Goal: Share content: Share content

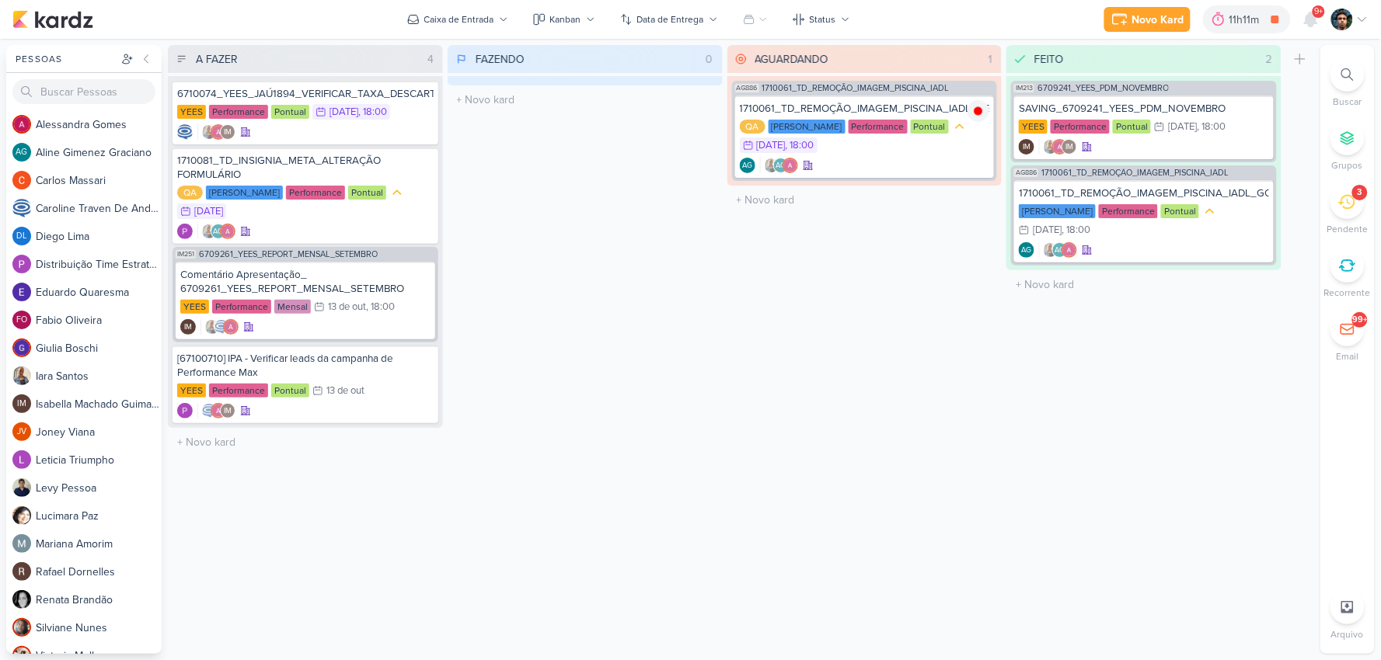
click at [1350, 213] on div "3" at bounding box center [1347, 202] width 34 height 34
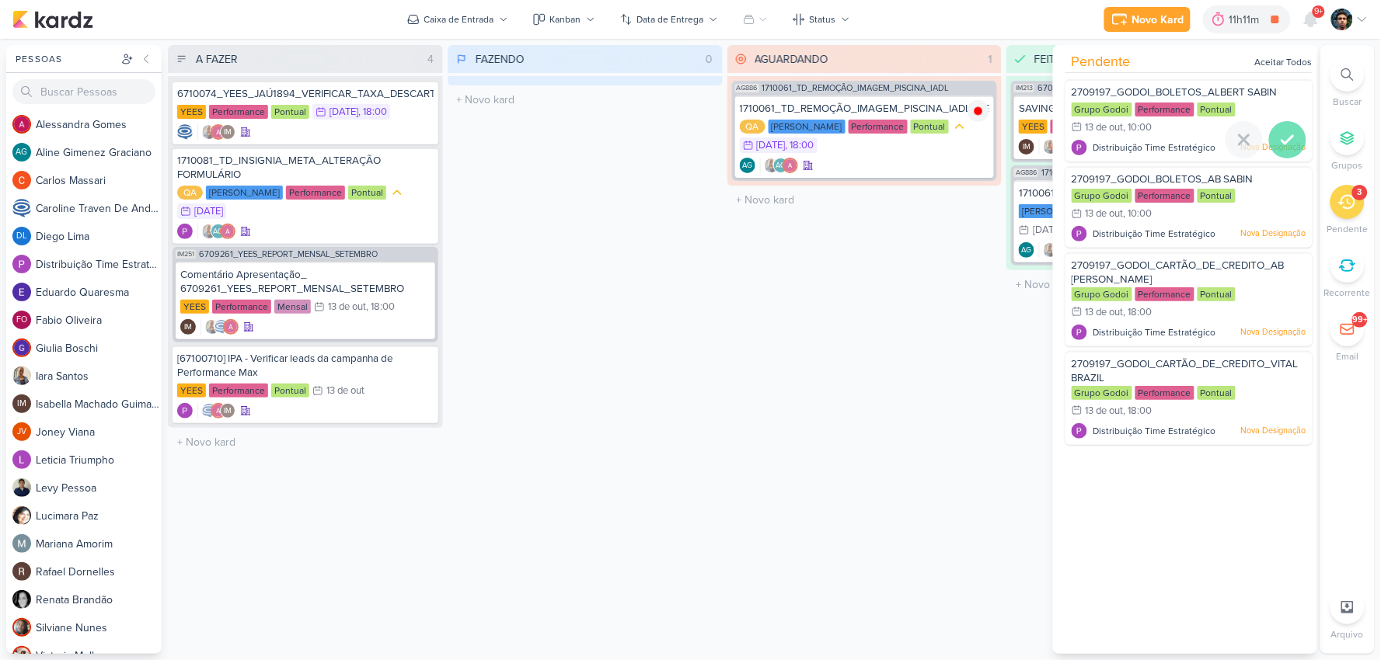
click at [1286, 138] on icon at bounding box center [1287, 140] width 19 height 19
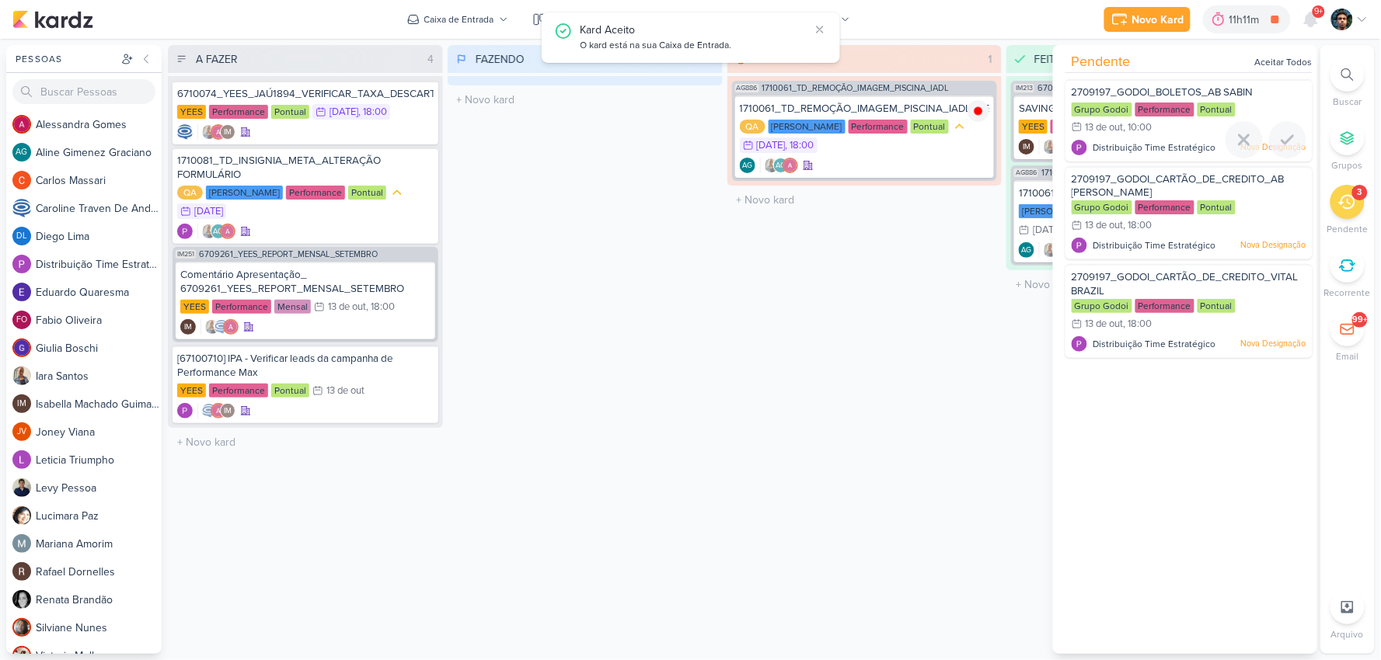
click at [1286, 138] on icon at bounding box center [1287, 140] width 19 height 19
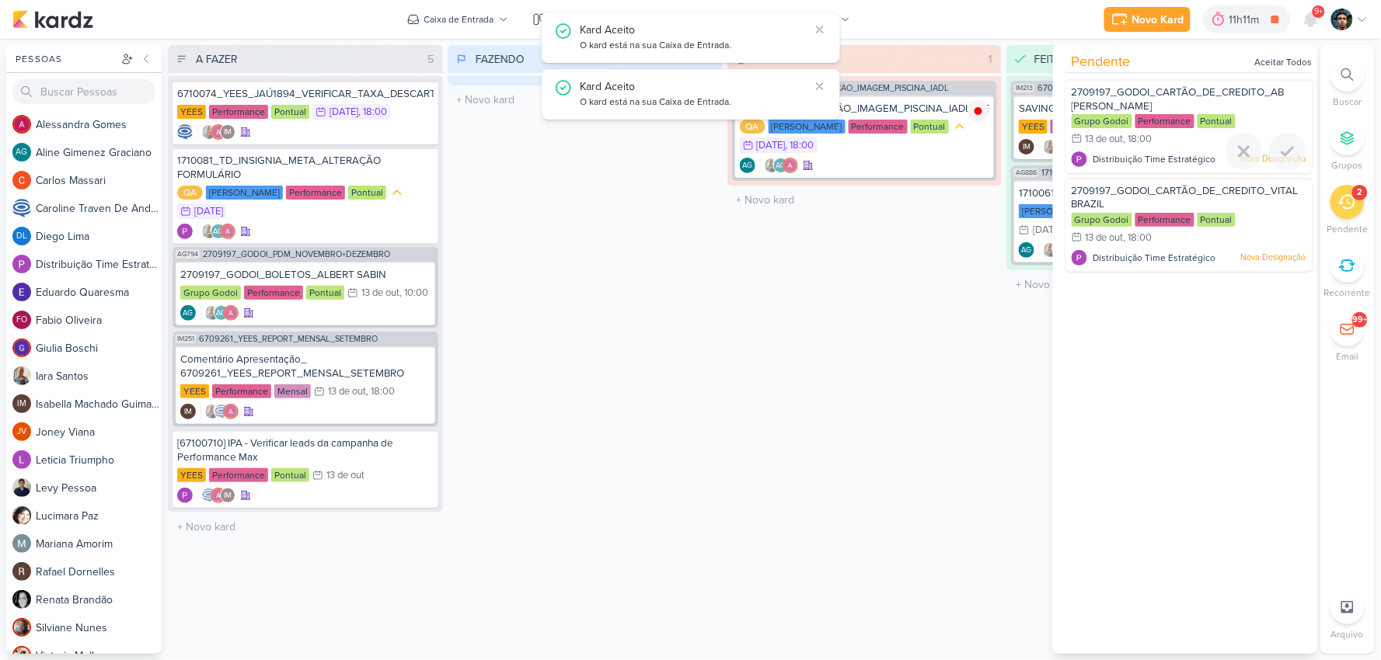
click at [1286, 138] on div at bounding box center [1287, 151] width 37 height 37
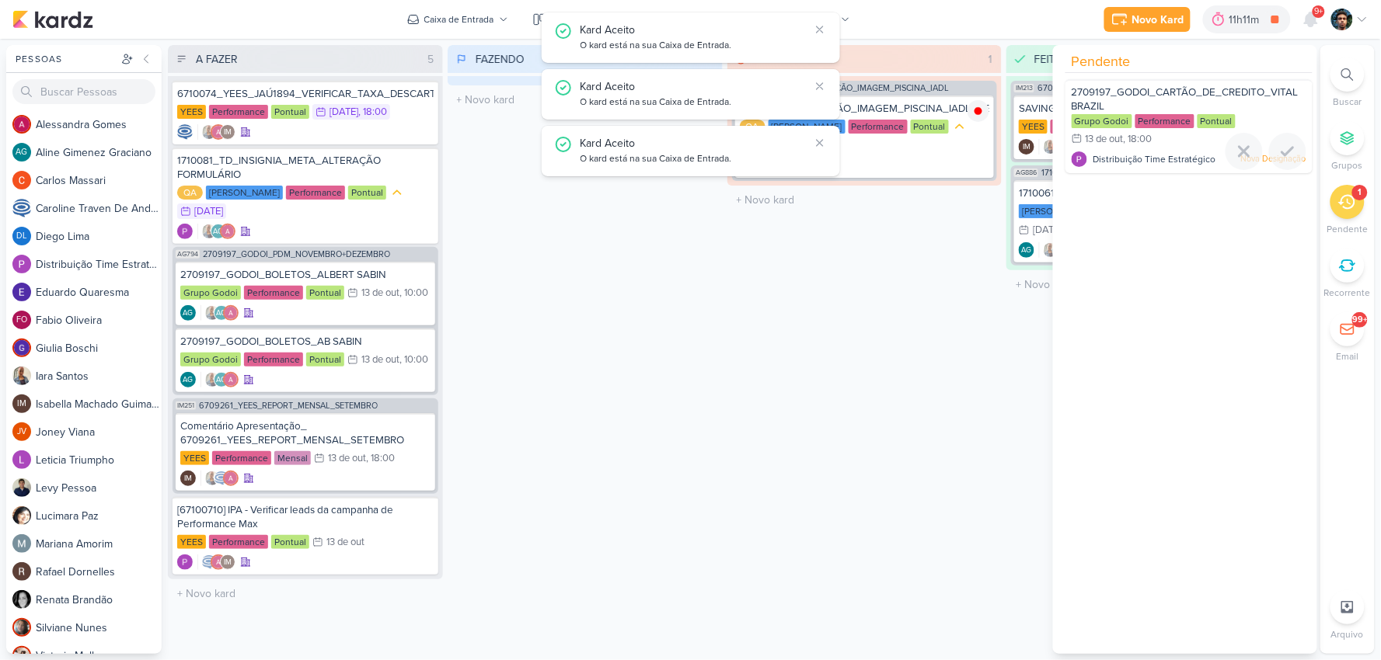
click at [1286, 138] on div at bounding box center [1287, 151] width 37 height 37
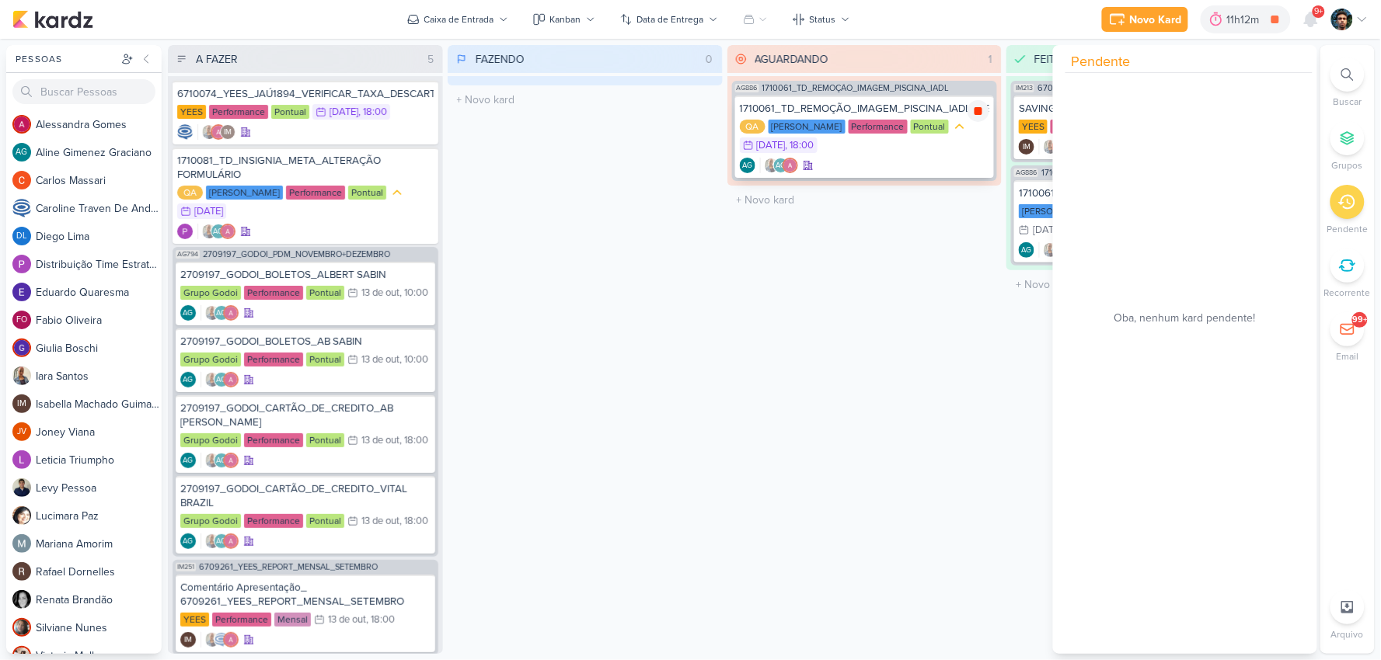
click at [981, 113] on icon at bounding box center [978, 111] width 8 height 8
click at [1315, 19] on icon at bounding box center [1310, 19] width 12 height 14
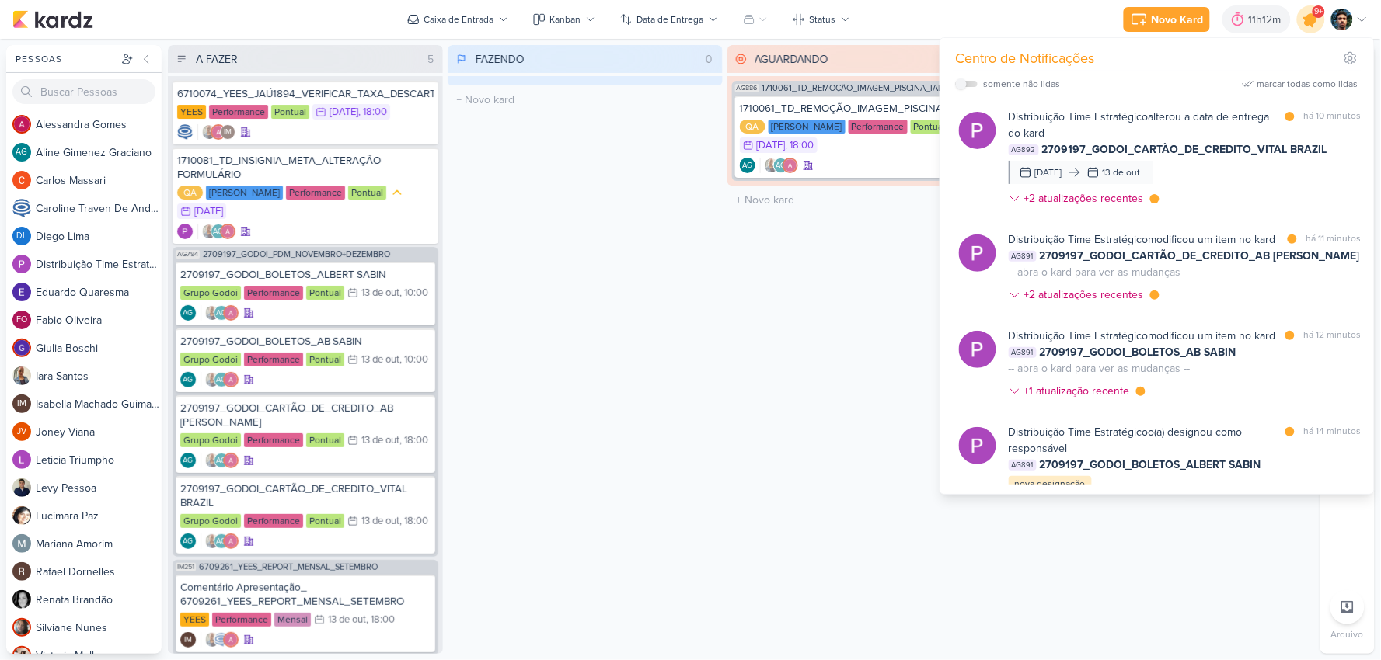
click at [1314, 19] on icon at bounding box center [1310, 19] width 19 height 19
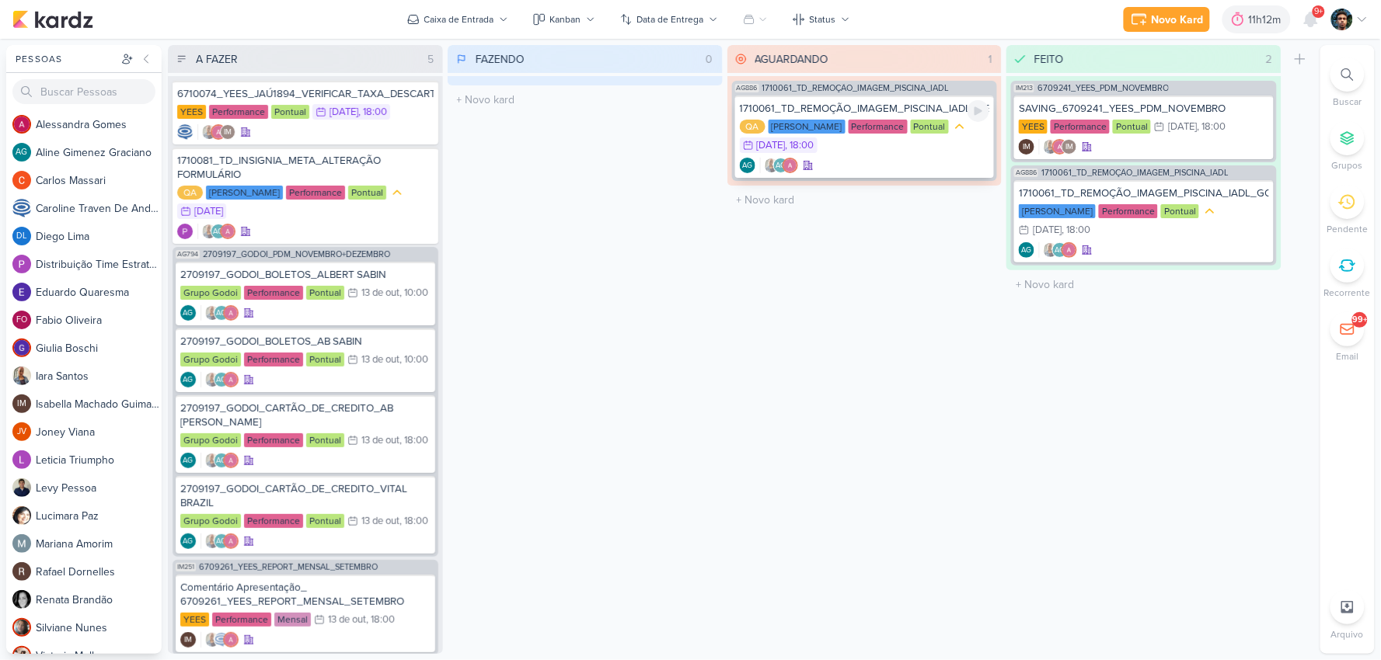
click at [914, 158] on div "AG AG" at bounding box center [865, 166] width 250 height 16
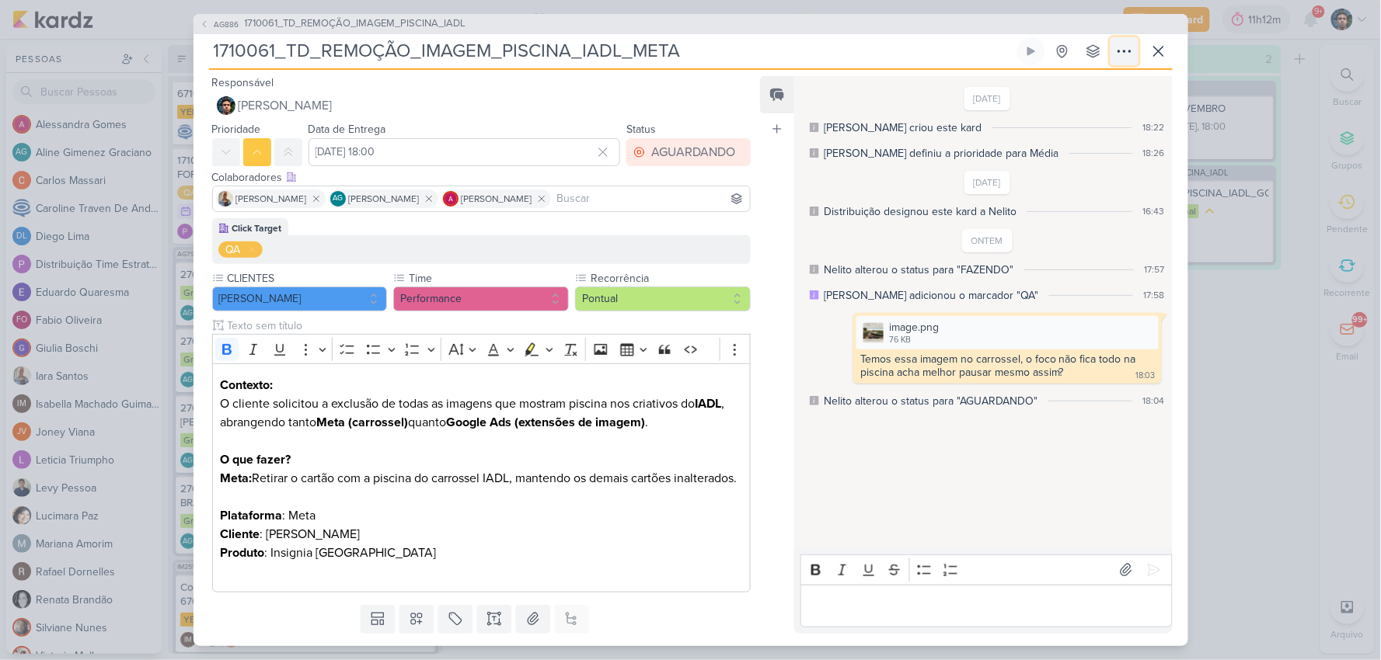
click at [1122, 51] on icon at bounding box center [1124, 51] width 19 height 19
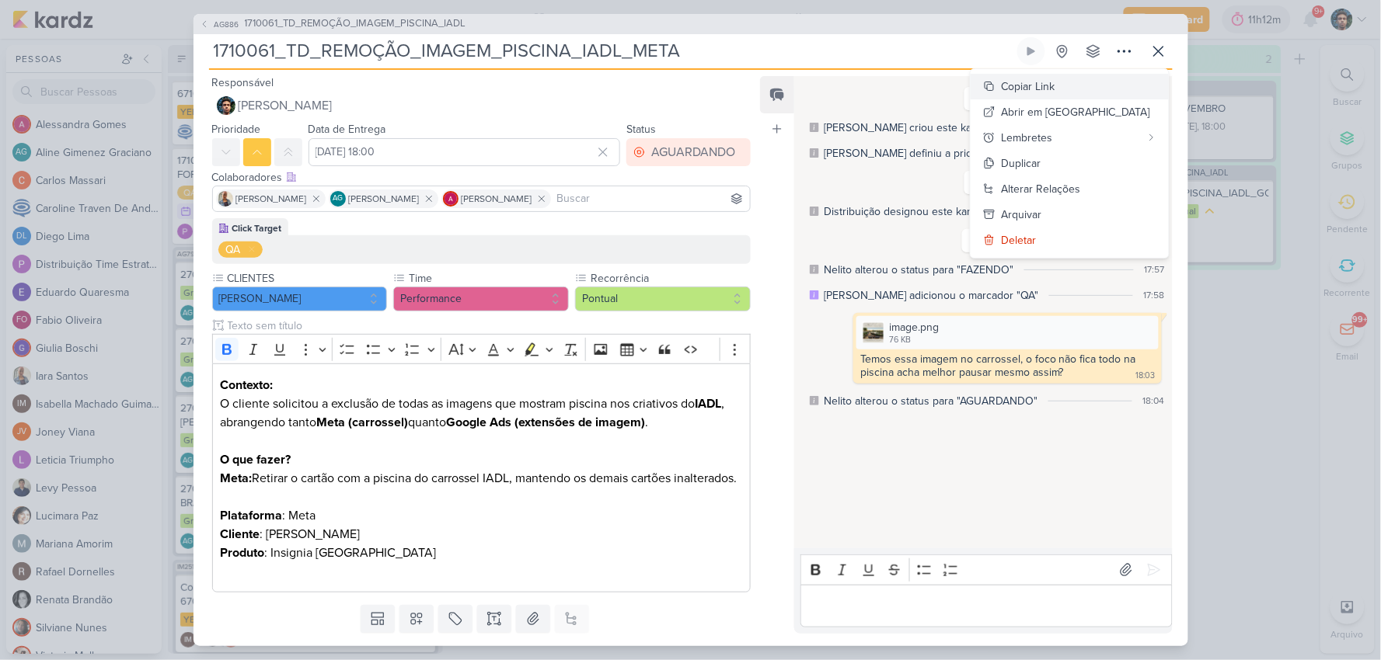
click at [1055, 87] on div "Copiar Link" at bounding box center [1028, 86] width 54 height 16
